Goal: Navigation & Orientation: Find specific page/section

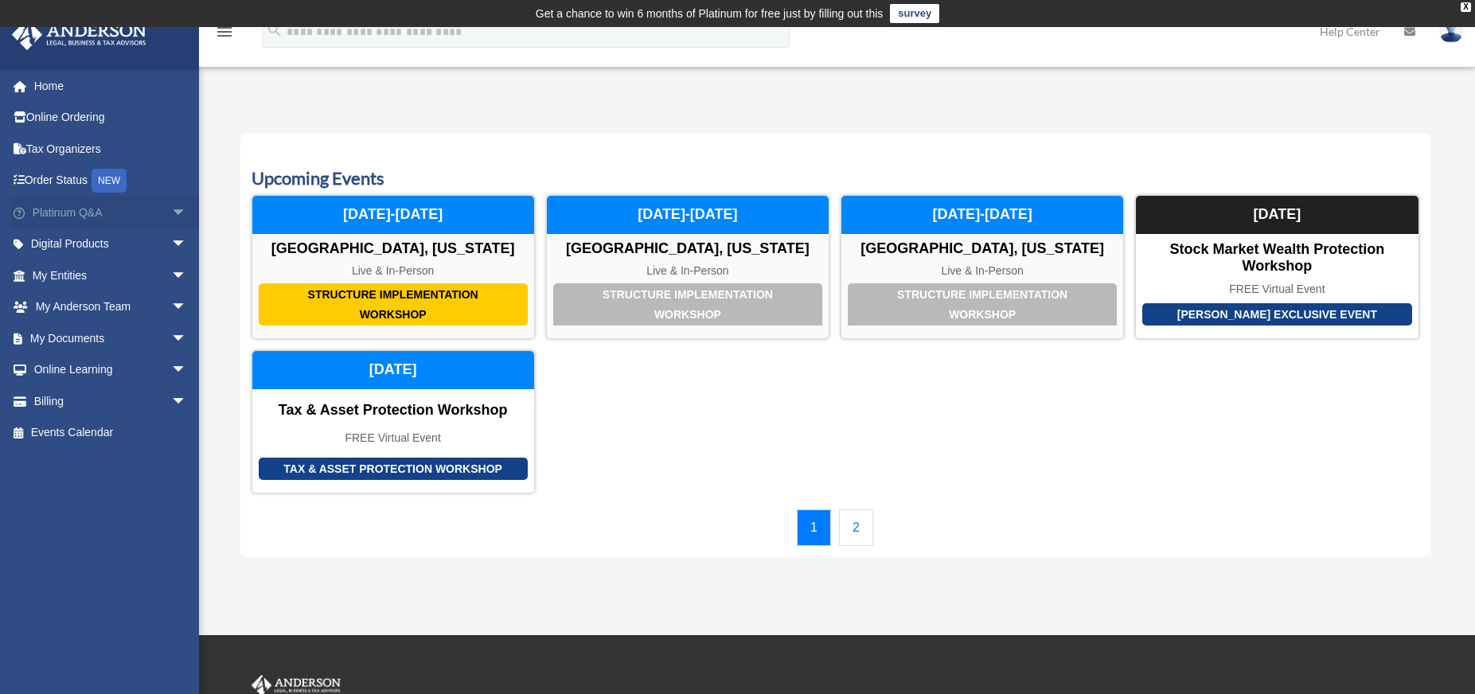
click at [142, 212] on link "Platinum Q&A arrow_drop_down" at bounding box center [111, 213] width 200 height 32
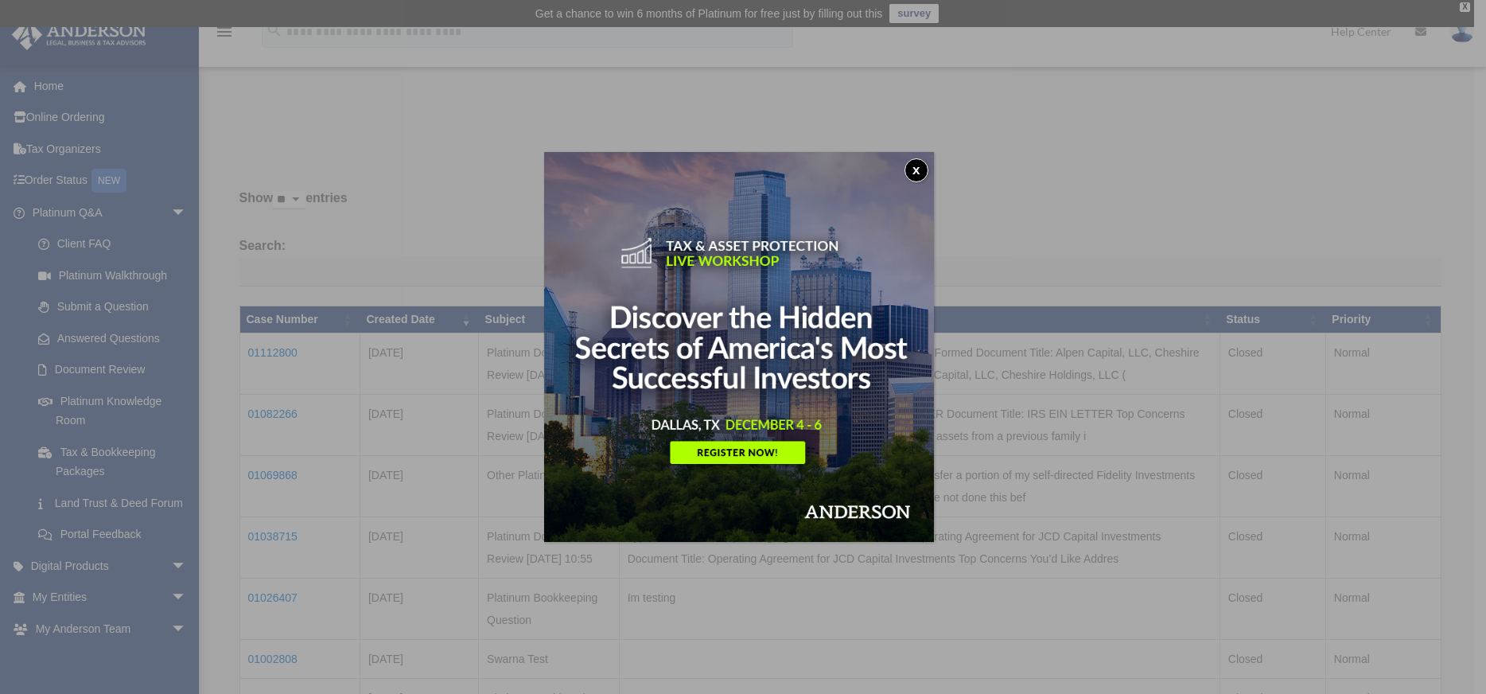
click at [919, 169] on button "x" at bounding box center [917, 170] width 24 height 24
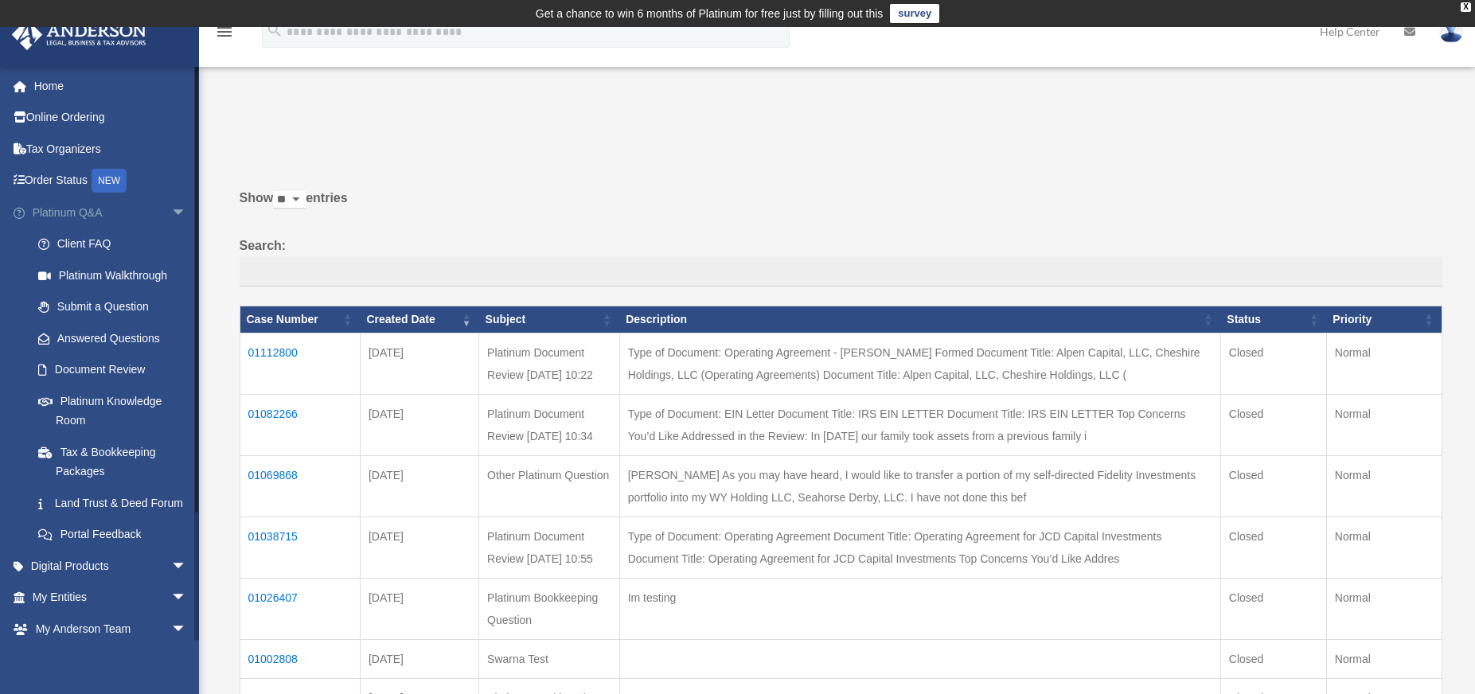
click at [171, 216] on span "arrow_drop_down" at bounding box center [187, 213] width 32 height 33
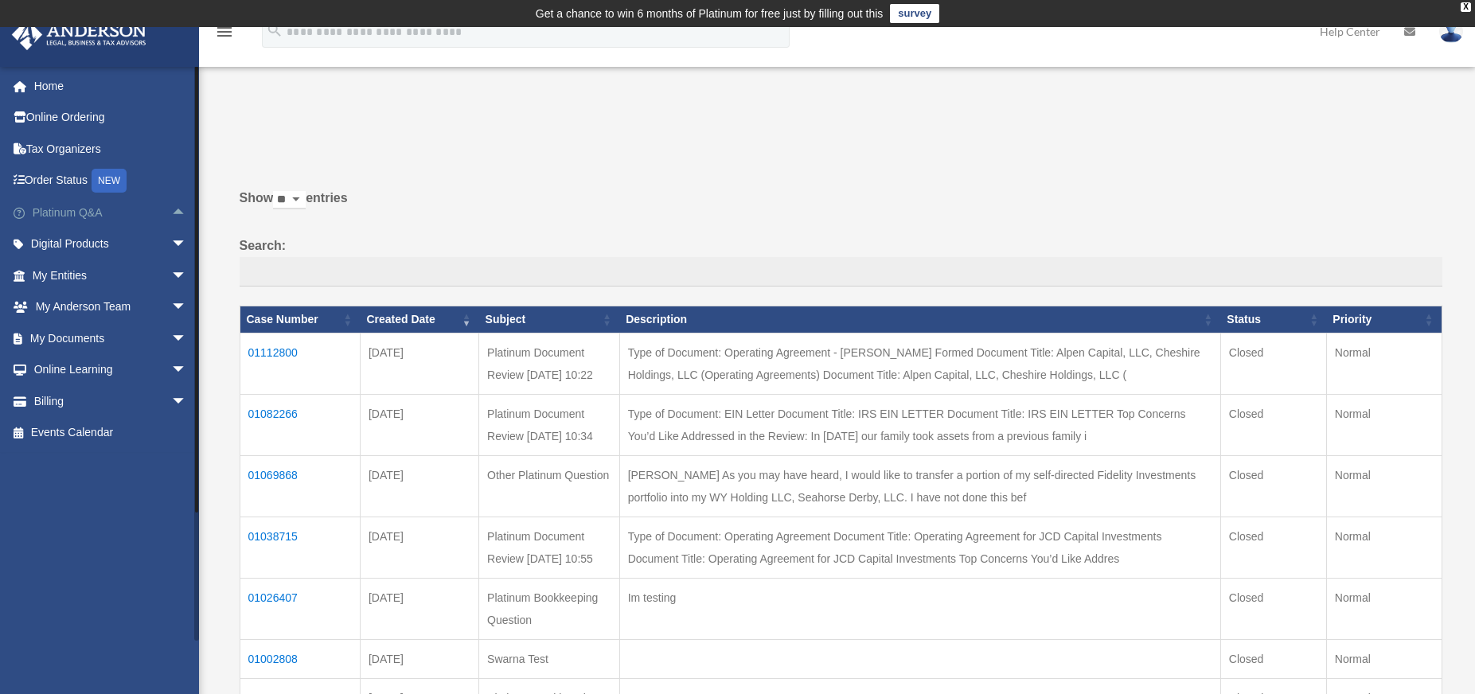
click at [171, 216] on span "arrow_drop_up" at bounding box center [187, 213] width 32 height 33
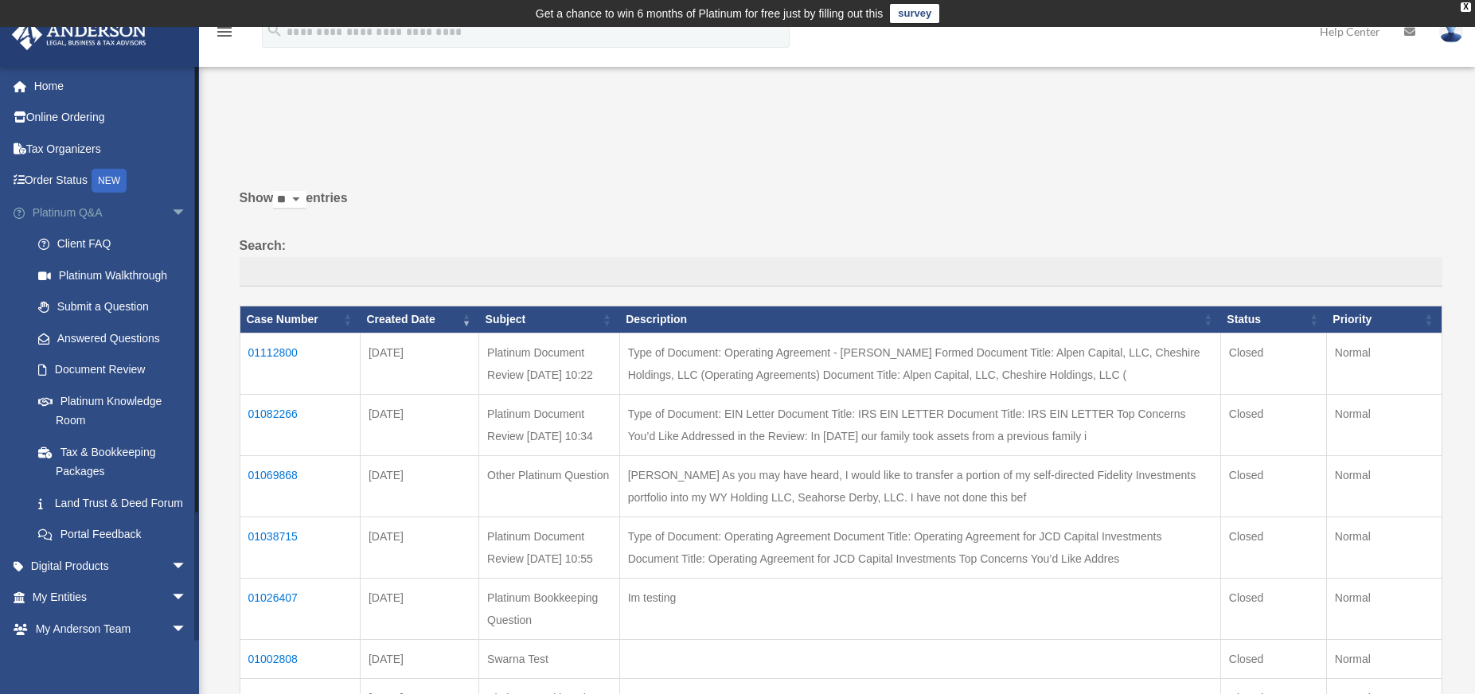
click at [171, 216] on span "arrow_drop_down" at bounding box center [187, 213] width 32 height 33
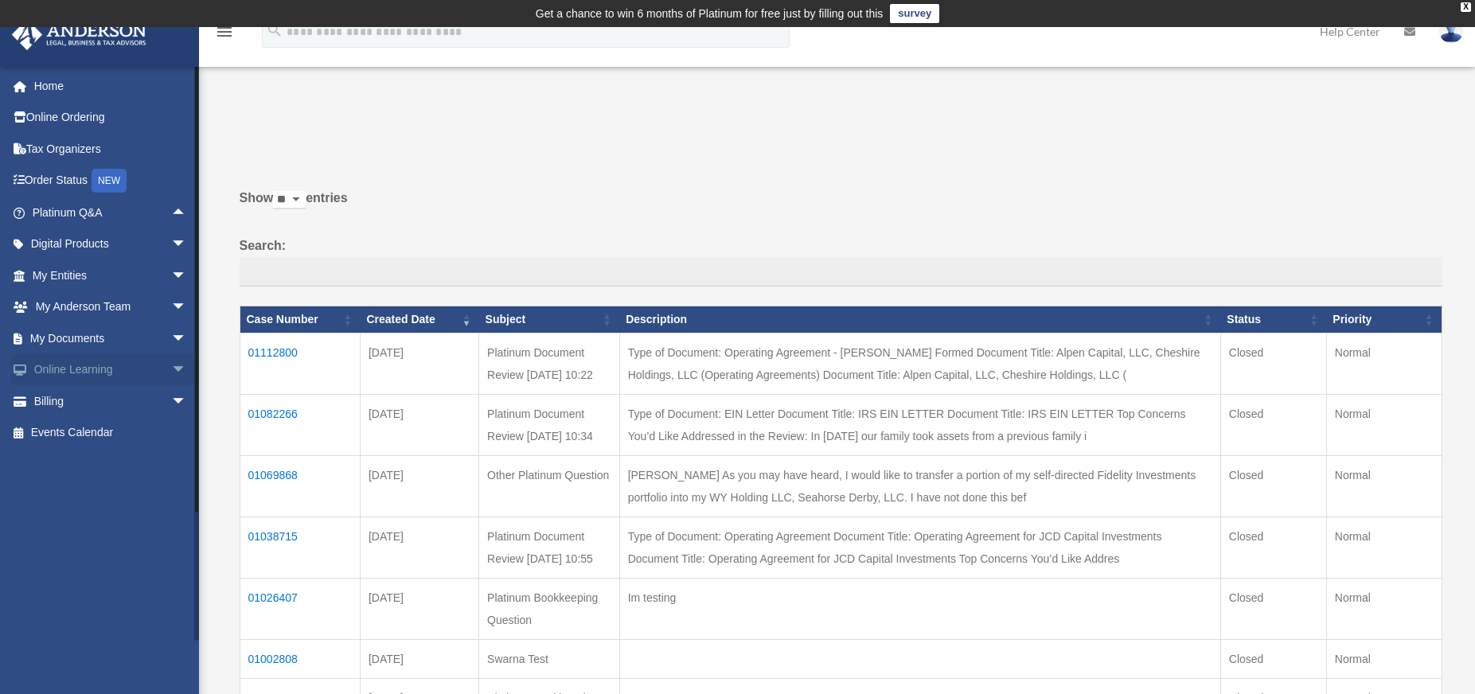
click at [171, 370] on span "arrow_drop_down" at bounding box center [187, 370] width 32 height 33
click at [93, 463] on link "Resources" at bounding box center [116, 464] width 189 height 32
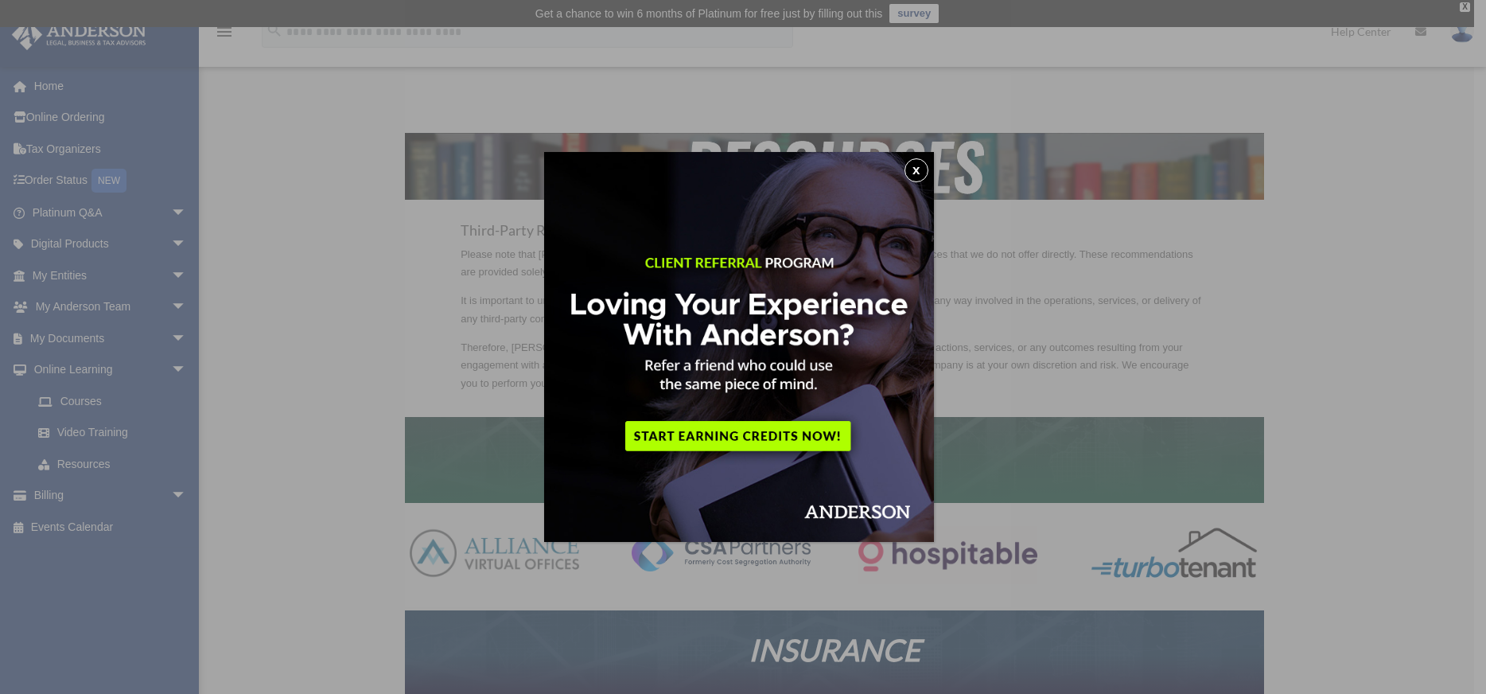
click at [914, 166] on button "x" at bounding box center [917, 170] width 24 height 24
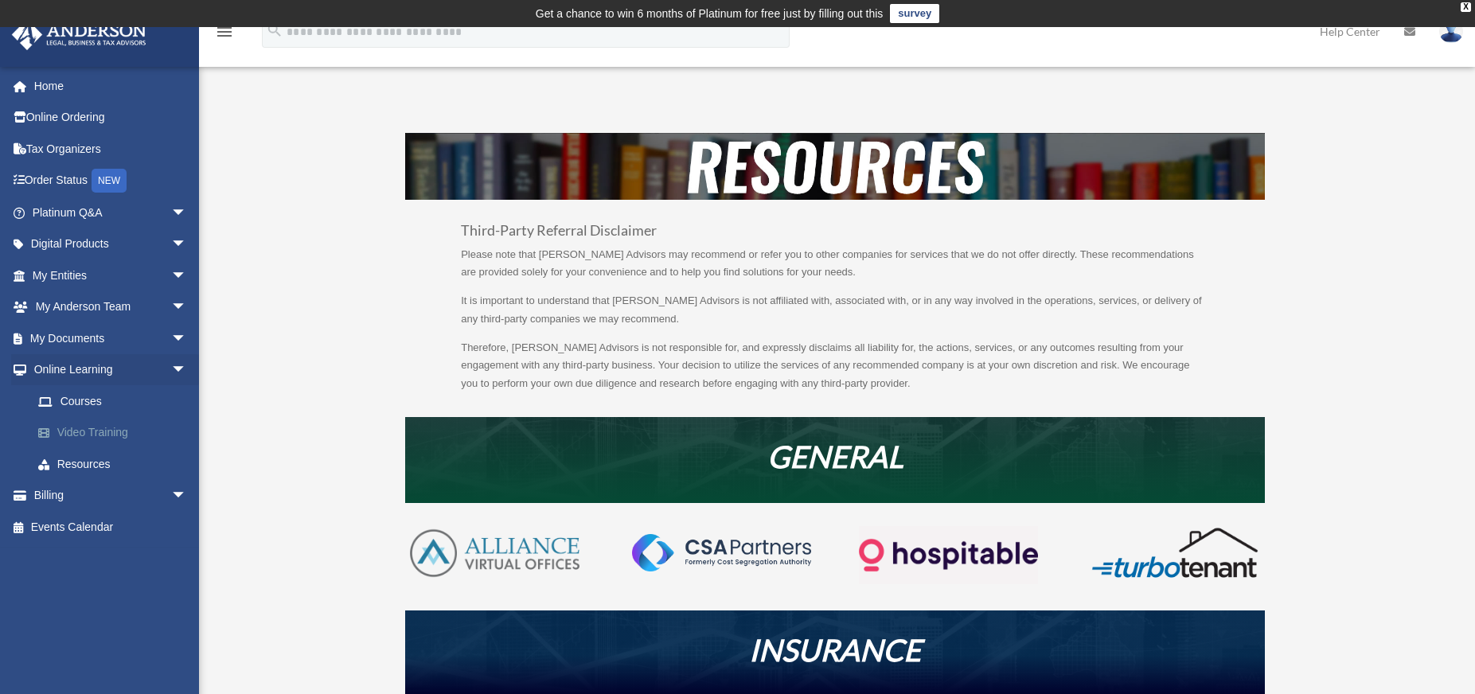
click at [92, 431] on link "Video Training" at bounding box center [116, 433] width 189 height 32
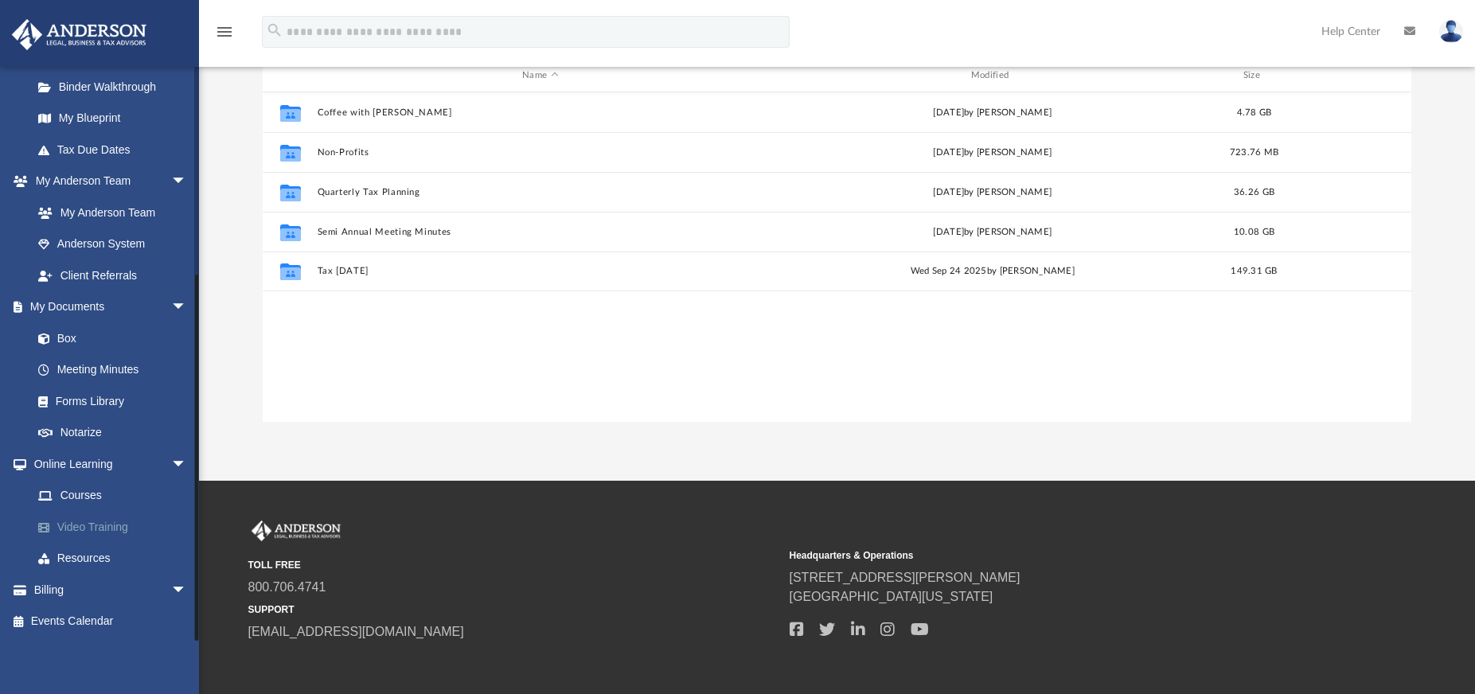
scroll to position [159, 0]
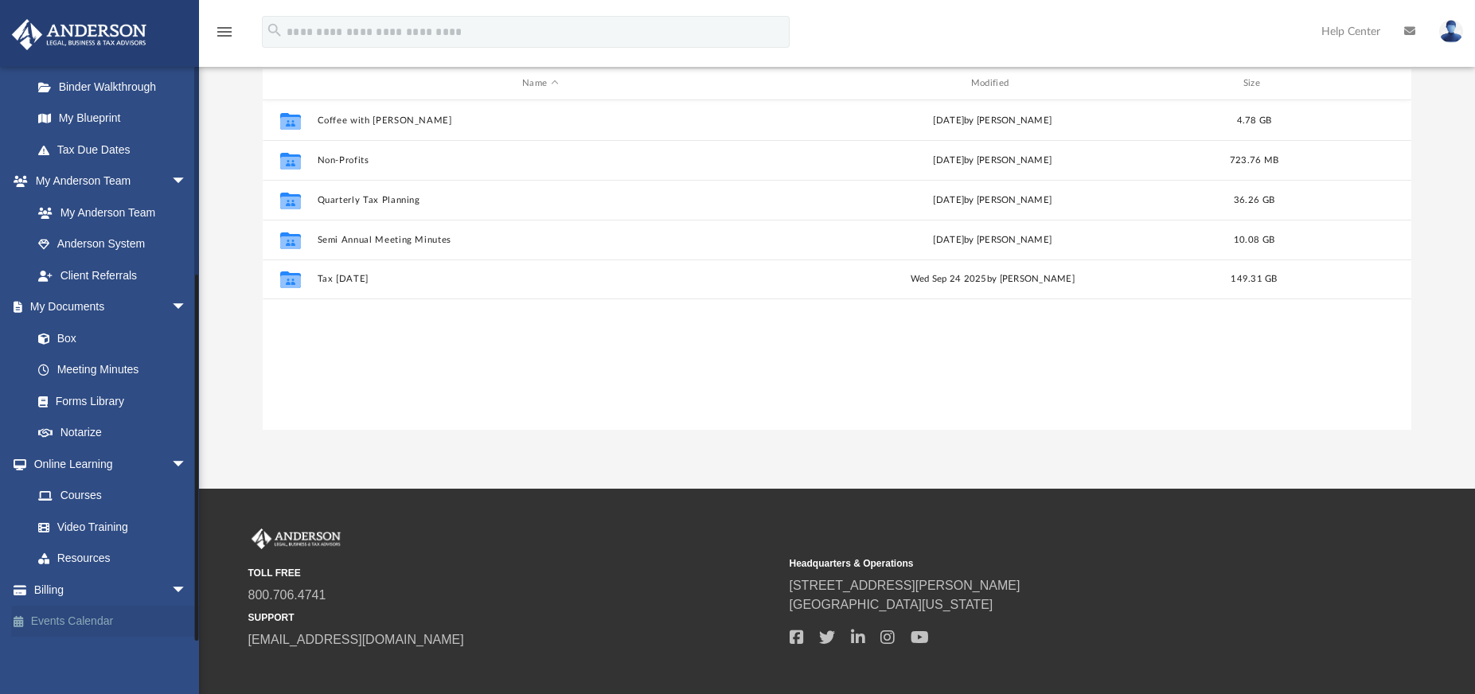
click at [41, 624] on link "Events Calendar" at bounding box center [111, 622] width 200 height 32
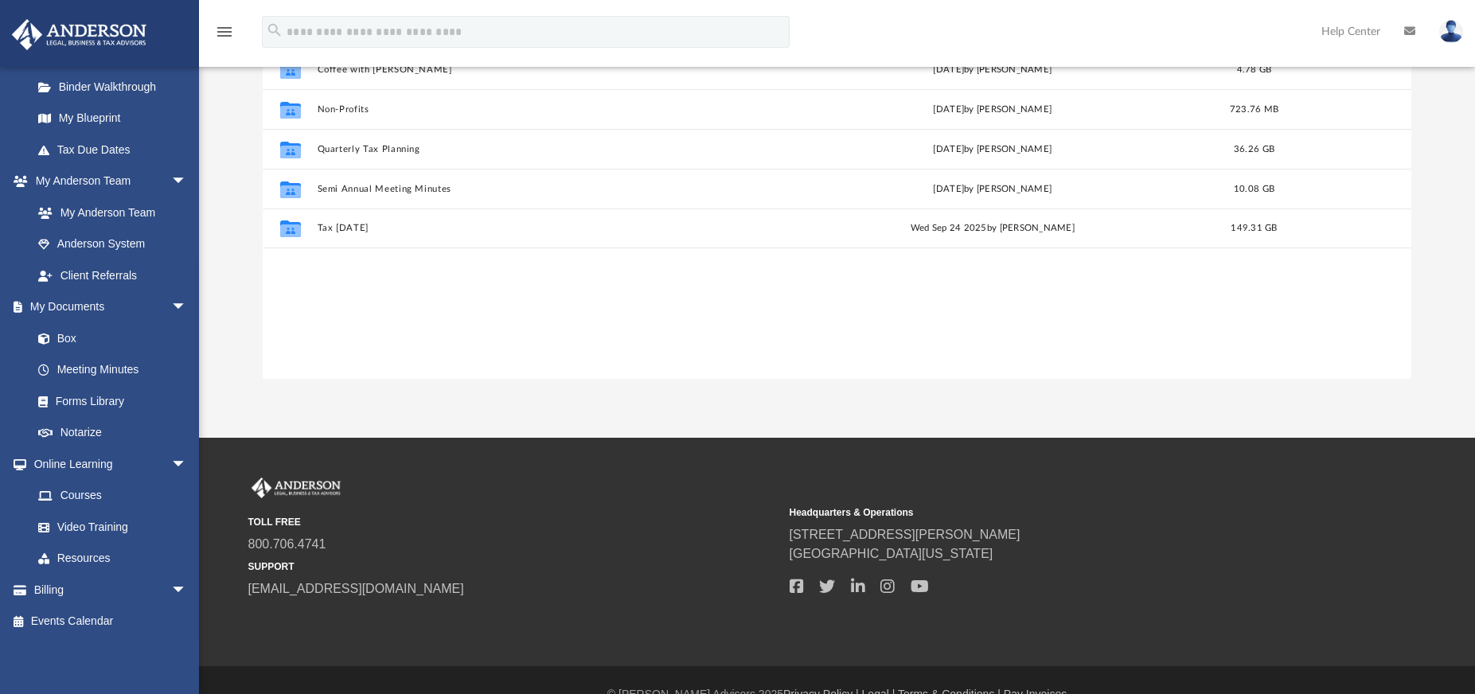
scroll to position [239, 0]
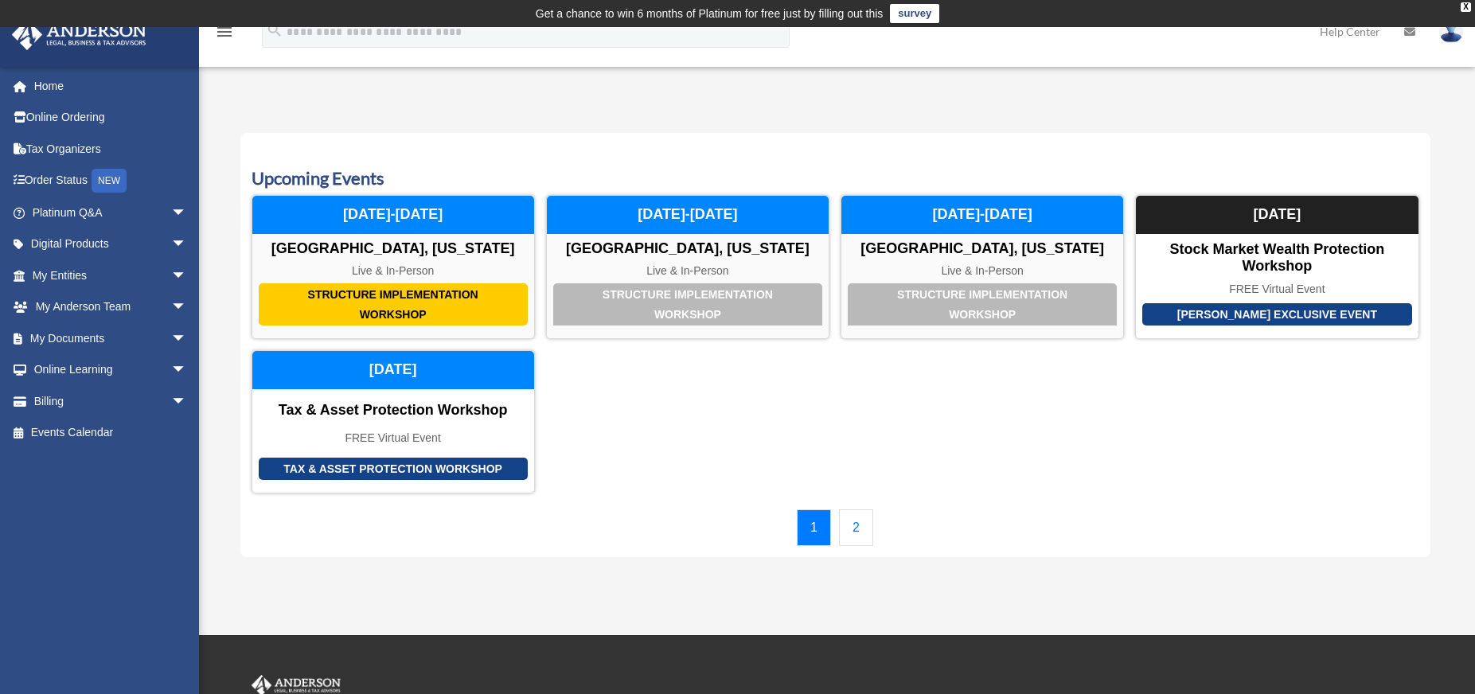
click at [850, 534] on link "2" at bounding box center [856, 527] width 34 height 37
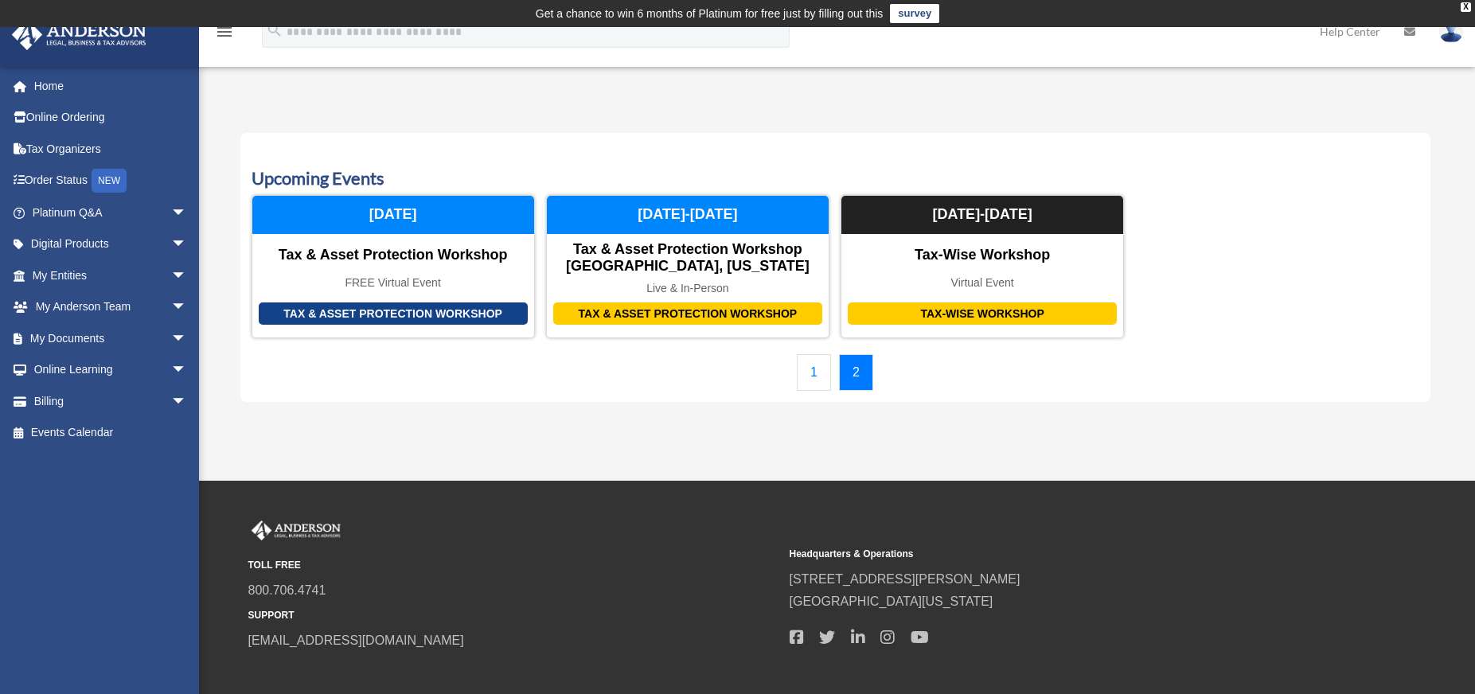
click at [804, 385] on link "1" at bounding box center [814, 372] width 34 height 37
